Goal: Transaction & Acquisition: Purchase product/service

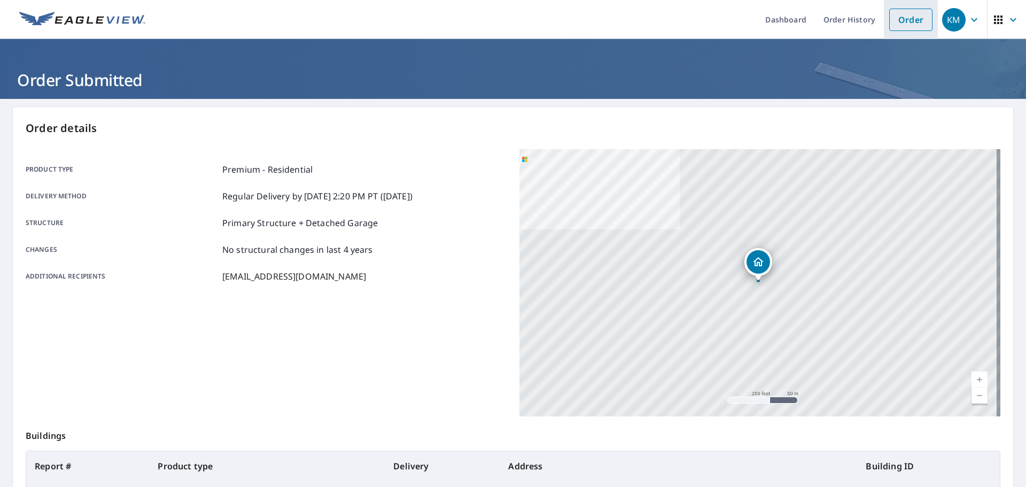
click at [889, 22] on link "Order" at bounding box center [910, 20] width 43 height 22
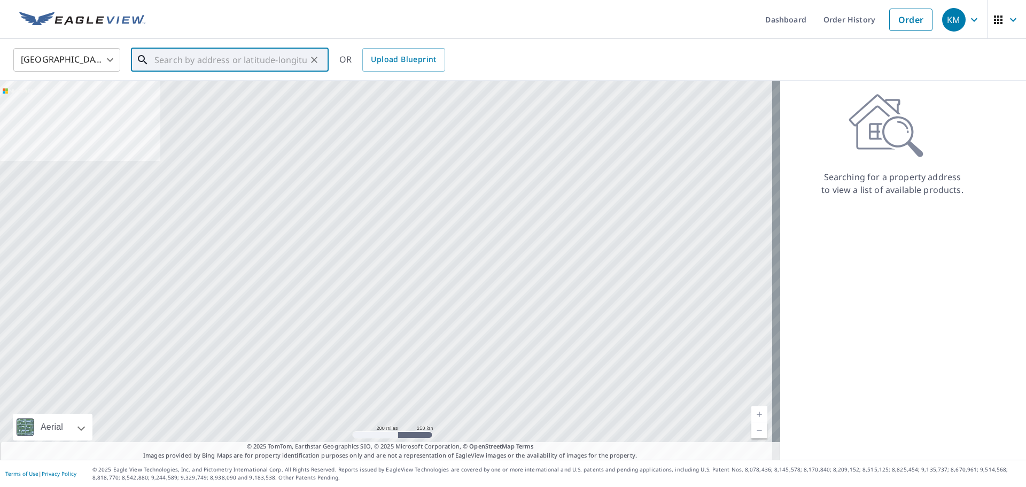
click at [242, 61] on input "text" at bounding box center [230, 60] width 152 height 30
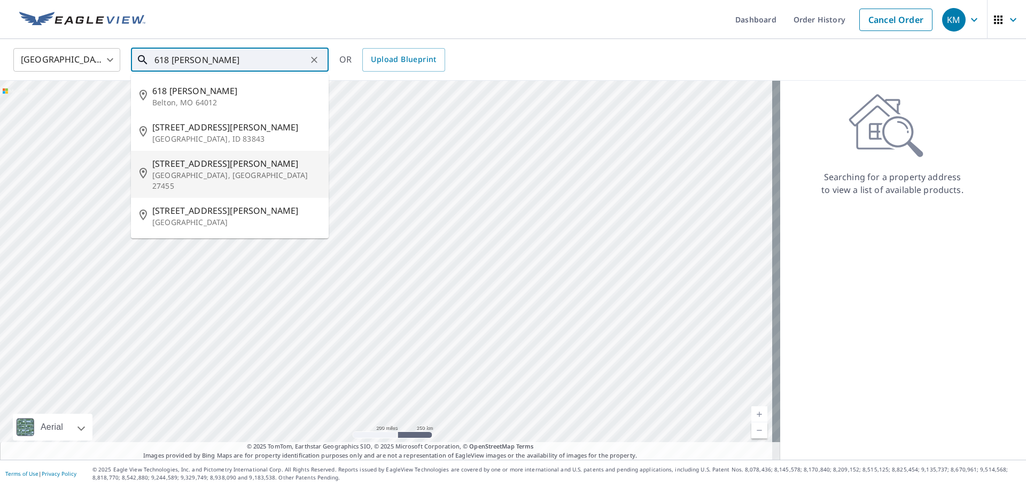
click at [239, 168] on span "[STREET_ADDRESS][PERSON_NAME]" at bounding box center [236, 163] width 168 height 13
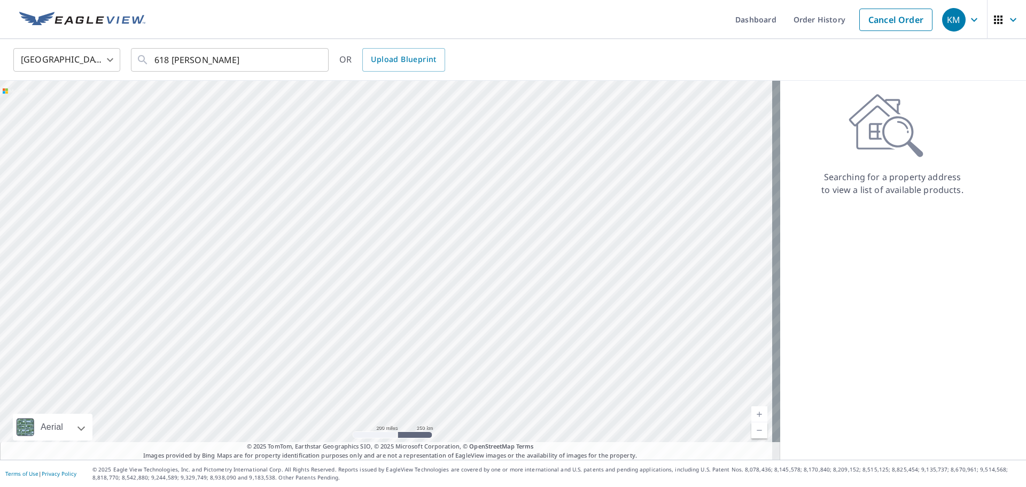
type input "[STREET_ADDRESS][PERSON_NAME]"
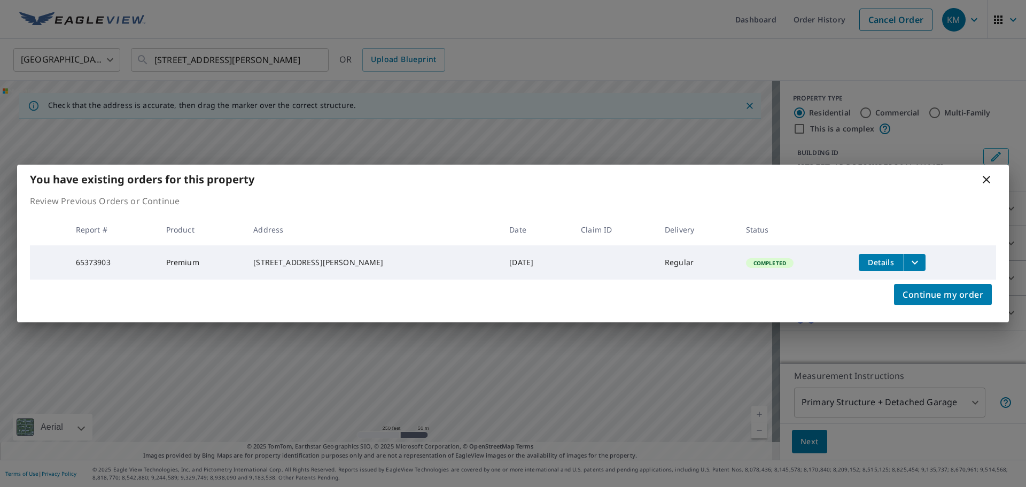
click at [987, 183] on icon at bounding box center [986, 179] width 13 height 13
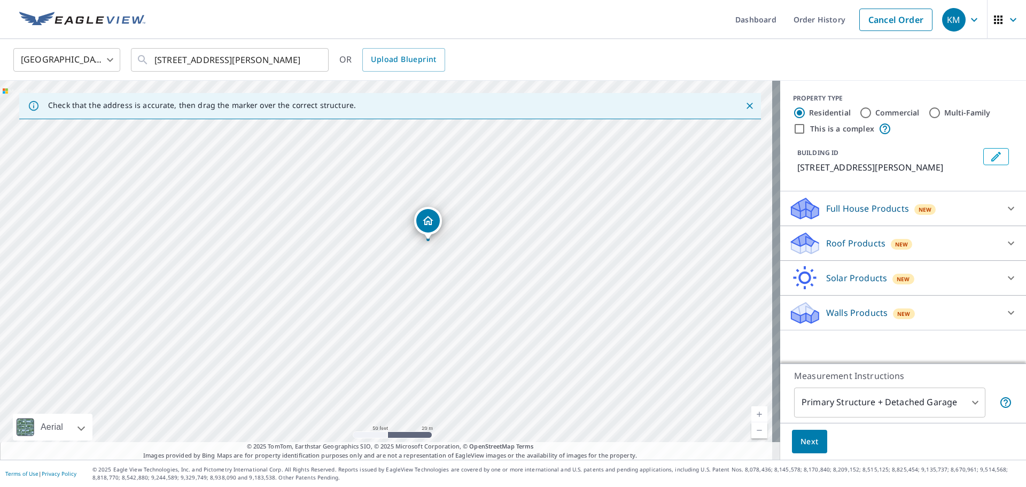
drag, startPoint x: 507, startPoint y: 260, endPoint x: 432, endPoint y: 289, distance: 80.2
click at [432, 289] on div "[STREET_ADDRESS][PERSON_NAME]" at bounding box center [390, 270] width 780 height 379
drag, startPoint x: 440, startPoint y: 273, endPoint x: 424, endPoint y: 290, distance: 23.4
click at [424, 290] on div "[STREET_ADDRESS][PERSON_NAME]" at bounding box center [390, 270] width 780 height 379
drag, startPoint x: 404, startPoint y: 230, endPoint x: 399, endPoint y: 235, distance: 6.8
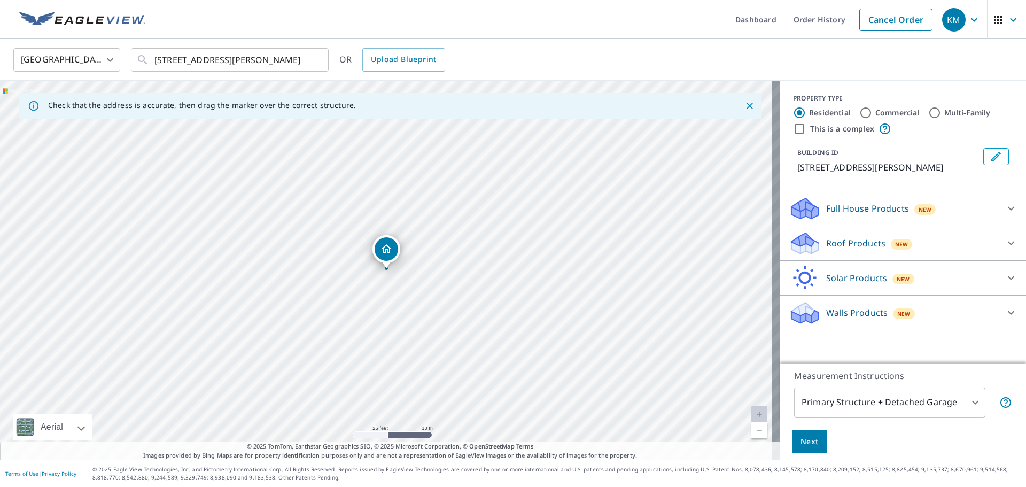
click at [934, 246] on div "Roof Products New" at bounding box center [894, 243] width 210 height 25
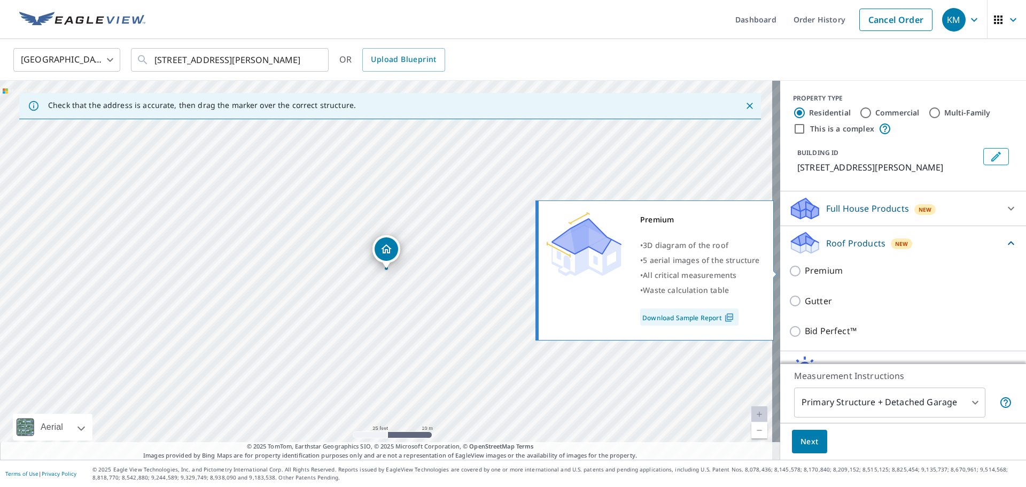
click at [819, 275] on p "Premium" at bounding box center [824, 270] width 38 height 13
click at [805, 275] on input "Premium" at bounding box center [797, 271] width 16 height 13
checkbox input "true"
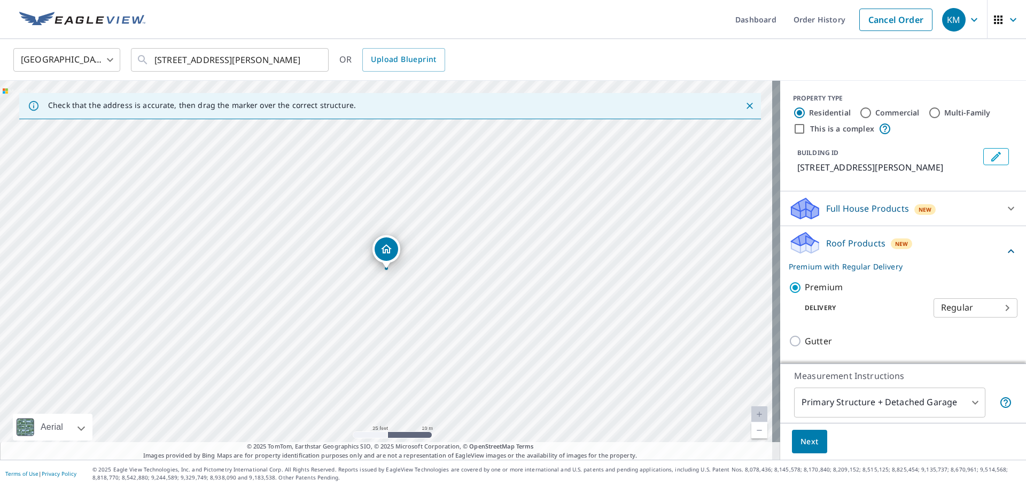
click at [801, 443] on span "Next" at bounding box center [810, 441] width 18 height 13
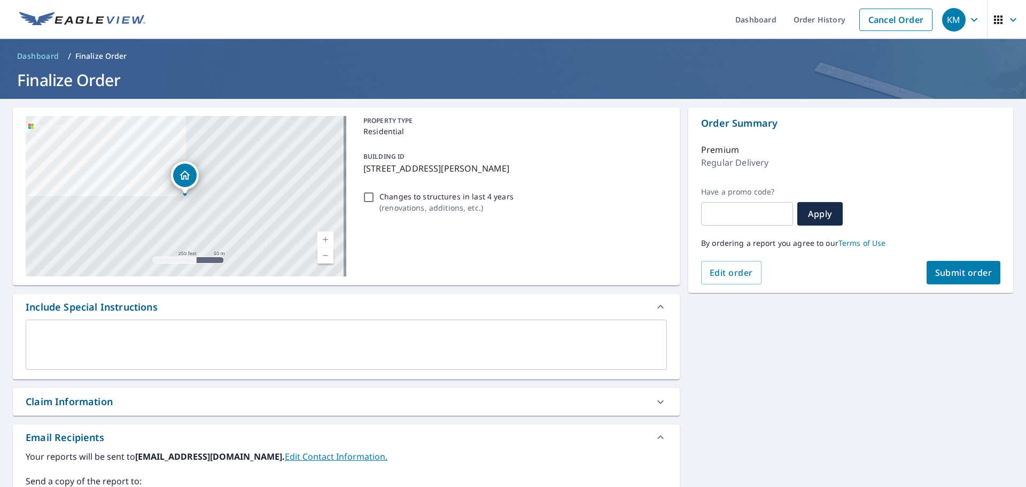
click at [939, 269] on span "Submit order" at bounding box center [963, 273] width 57 height 12
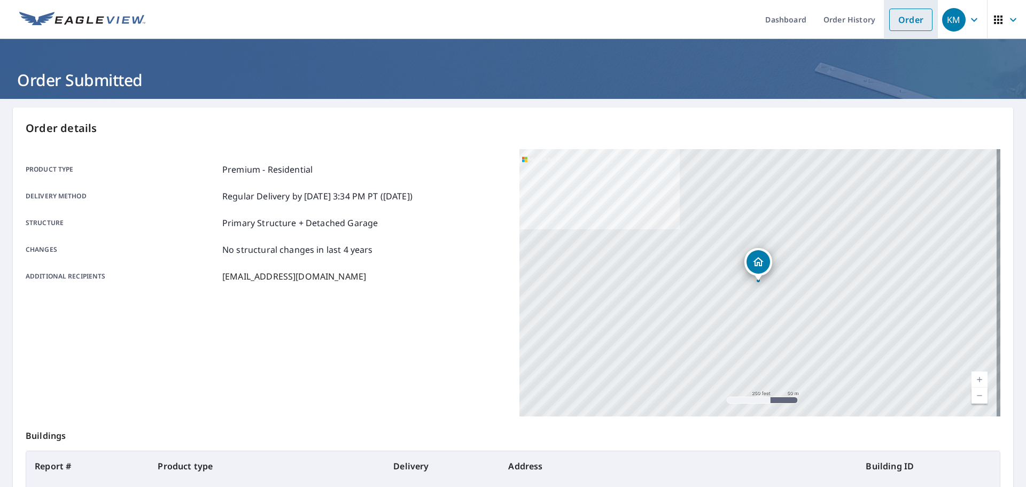
click at [903, 27] on link "Order" at bounding box center [910, 20] width 43 height 22
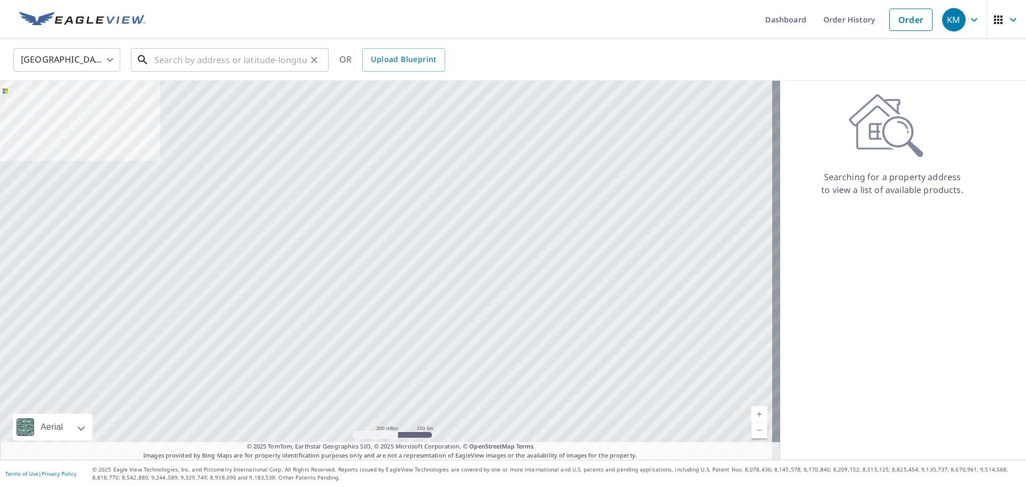
click at [288, 63] on input "text" at bounding box center [230, 60] width 152 height 30
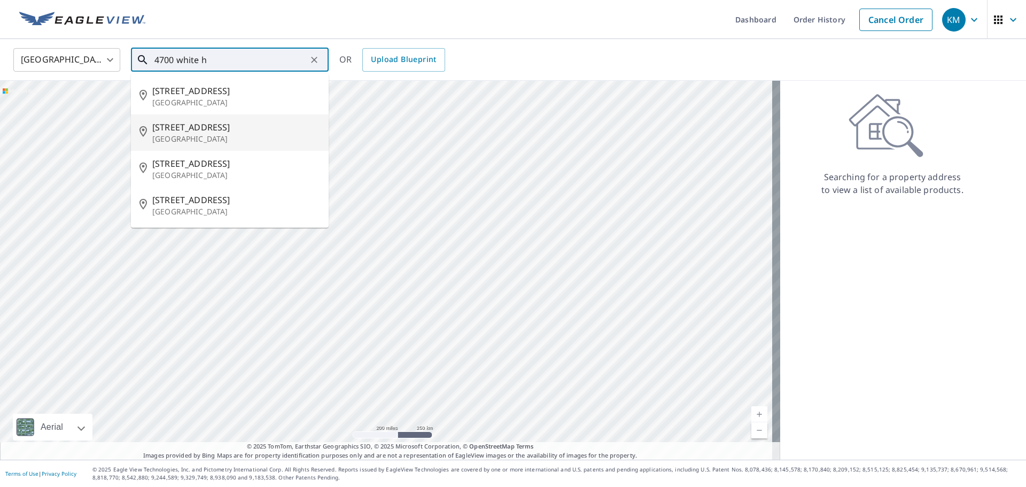
click at [228, 134] on p "[GEOGRAPHIC_DATA]" at bounding box center [236, 139] width 168 height 11
type input "[STREET_ADDRESS][PERSON_NAME]"
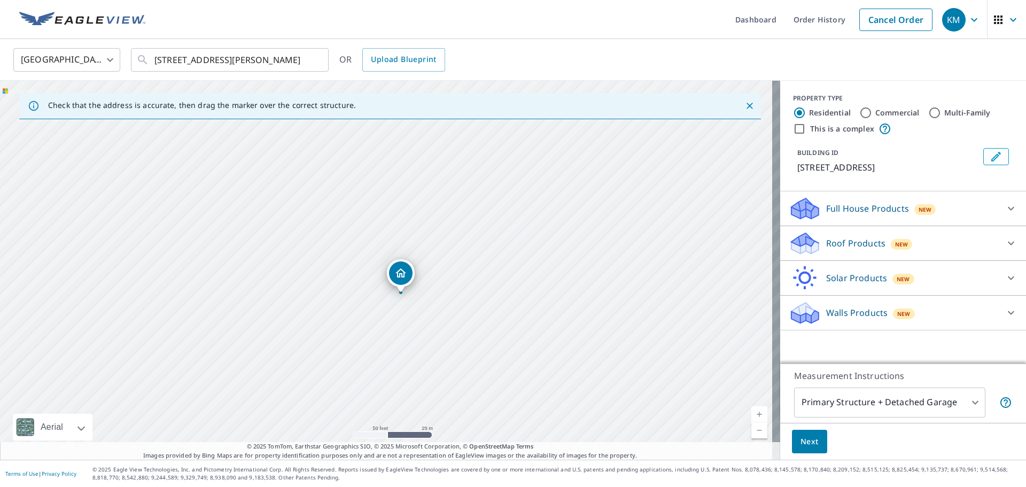
drag, startPoint x: 397, startPoint y: 237, endPoint x: 394, endPoint y: 347, distance: 110.7
click at [401, 373] on div "[STREET_ADDRESS][PERSON_NAME]" at bounding box center [390, 270] width 780 height 379
drag, startPoint x: 361, startPoint y: 265, endPoint x: 374, endPoint y: 268, distance: 13.6
click at [826, 250] on p "Roof Products" at bounding box center [855, 243] width 59 height 13
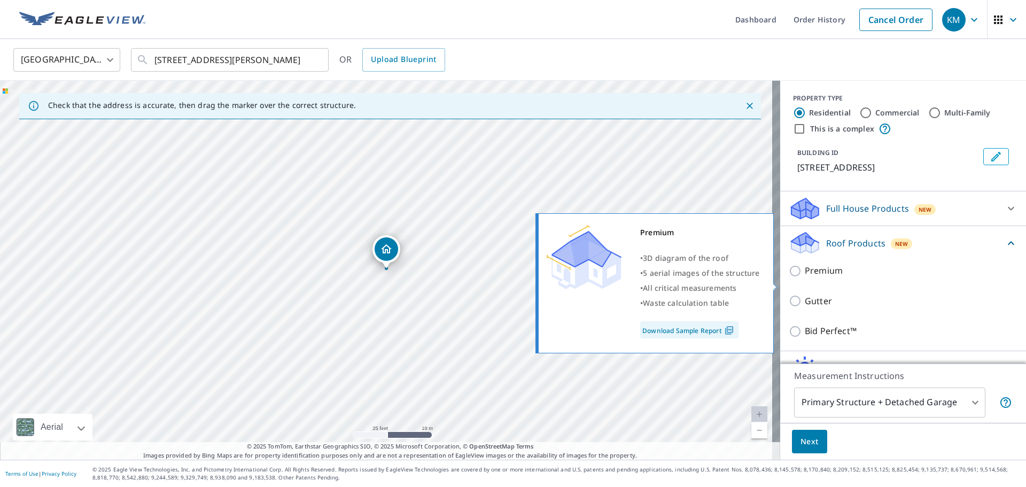
click at [813, 277] on p "Premium" at bounding box center [824, 270] width 38 height 13
click at [805, 277] on input "Premium" at bounding box center [797, 271] width 16 height 13
checkbox input "true"
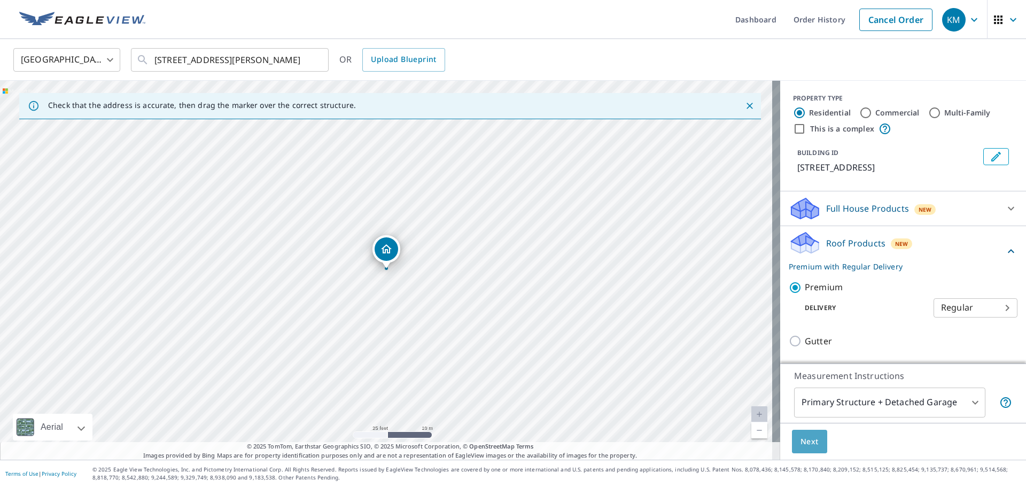
click at [801, 438] on span "Next" at bounding box center [810, 441] width 18 height 13
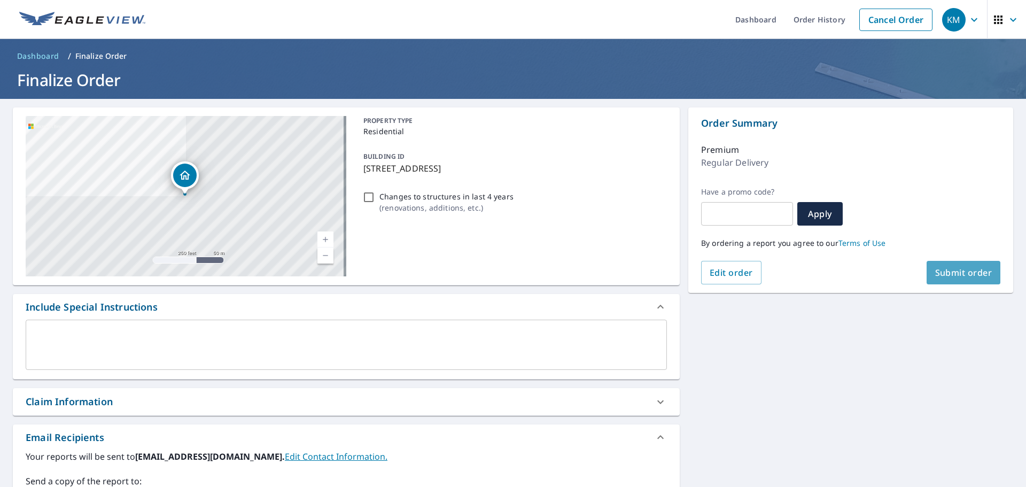
click at [968, 263] on button "Submit order" at bounding box center [964, 273] width 74 height 24
